Goal: Information Seeking & Learning: Learn about a topic

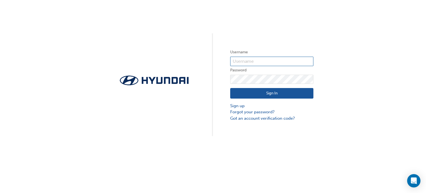
type input "33838"
click at [276, 95] on button "Sign In" at bounding box center [271, 93] width 83 height 11
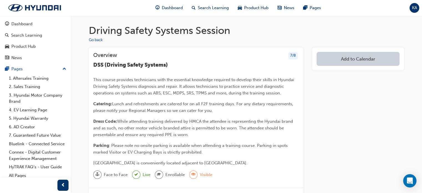
click at [115, 65] on span "DSS (Driving Safety Systems)" at bounding box center [130, 65] width 75 height 6
click at [97, 39] on button "Go back" at bounding box center [96, 40] width 14 height 6
click at [98, 40] on button "Go back" at bounding box center [96, 40] width 14 height 6
click at [174, 8] on span "Dashboard" at bounding box center [172, 8] width 21 height 6
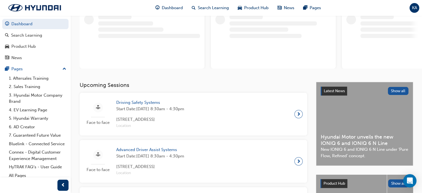
scroll to position [55, 0]
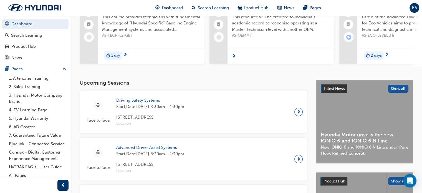
click at [297, 98] on div "Face to face Driving Safety Systems Start Date: Wed 27 Aug 2025 , 8:30am - 4:30…" at bounding box center [193, 112] width 219 height 34
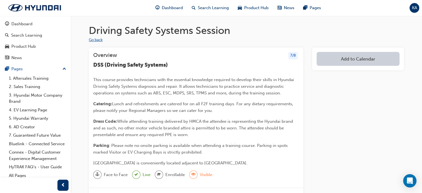
click at [101, 40] on button "Go back" at bounding box center [96, 40] width 14 height 6
click at [100, 39] on button "Go back" at bounding box center [96, 40] width 14 height 6
click at [31, 22] on div "Dashboard" at bounding box center [21, 24] width 21 height 6
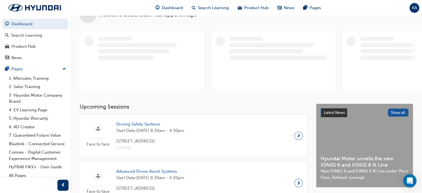
scroll to position [28, 0]
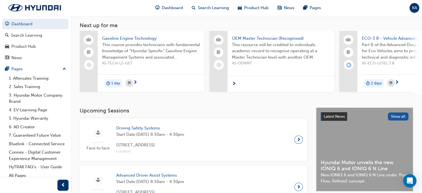
click at [263, 133] on div "Face to face Driving Safety Systems Start Date: Wed 27 Aug 2025 , 8:30am - 4:30…" at bounding box center [193, 140] width 219 height 34
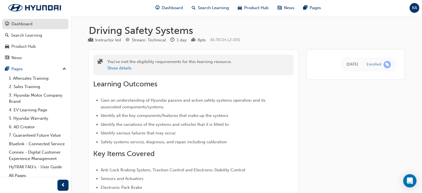
click at [25, 25] on div "Dashboard" at bounding box center [21, 24] width 21 height 6
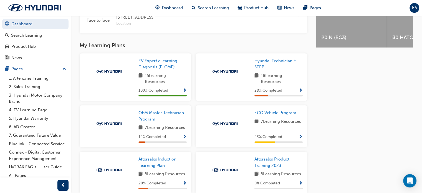
scroll to position [277, 0]
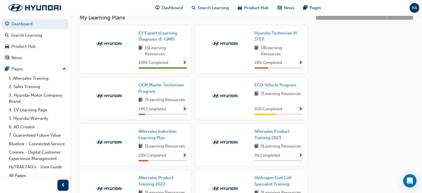
click at [301, 110] on span "Show Progress" at bounding box center [300, 109] width 4 height 5
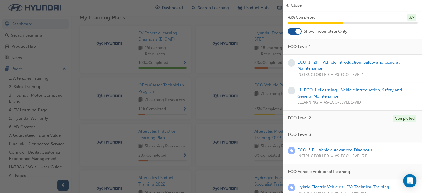
scroll to position [24, 0]
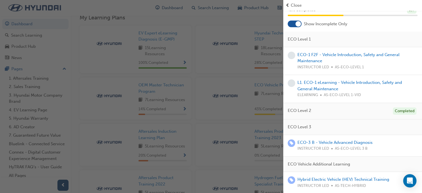
click at [314, 127] on div "ECO Level 3" at bounding box center [352, 127] width 139 height 16
click at [334, 111] on div "ECO Level 2 Completed" at bounding box center [352, 111] width 139 height 17
click at [310, 127] on span "ECO Level 3" at bounding box center [300, 127] width 24 height 6
click at [353, 142] on link "ECO-3 B - Vehicle Advanced Diagnosis" at bounding box center [334, 142] width 75 height 5
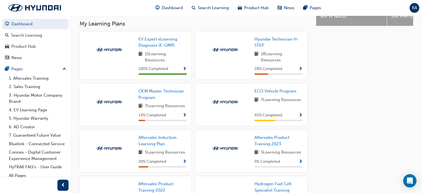
scroll to position [271, 0]
click at [292, 94] on span "ECO Vehicle Program" at bounding box center [275, 91] width 42 height 5
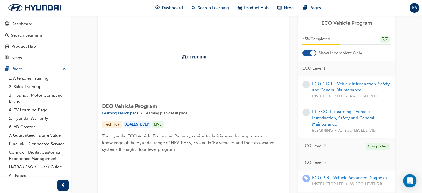
scroll to position [1, 0]
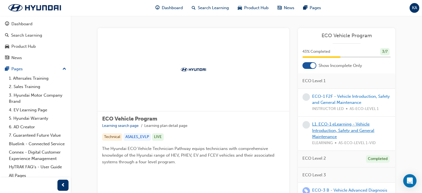
click at [346, 124] on link "L1. ECO-1 eLearning - Vehicle Introduction, Safety and General Maintenance" at bounding box center [343, 129] width 62 height 17
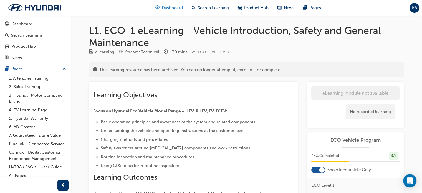
click at [166, 6] on span "Dashboard" at bounding box center [172, 8] width 21 height 6
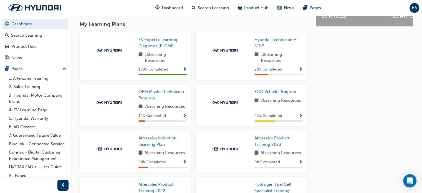
scroll to position [215, 0]
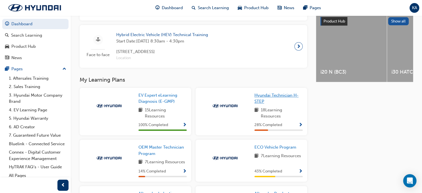
click at [274, 98] on span "Hyundai Technician H-STEP" at bounding box center [276, 98] width 44 height 11
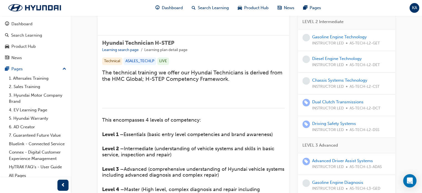
scroll to position [98, 0]
